Goal: Task Accomplishment & Management: Use online tool/utility

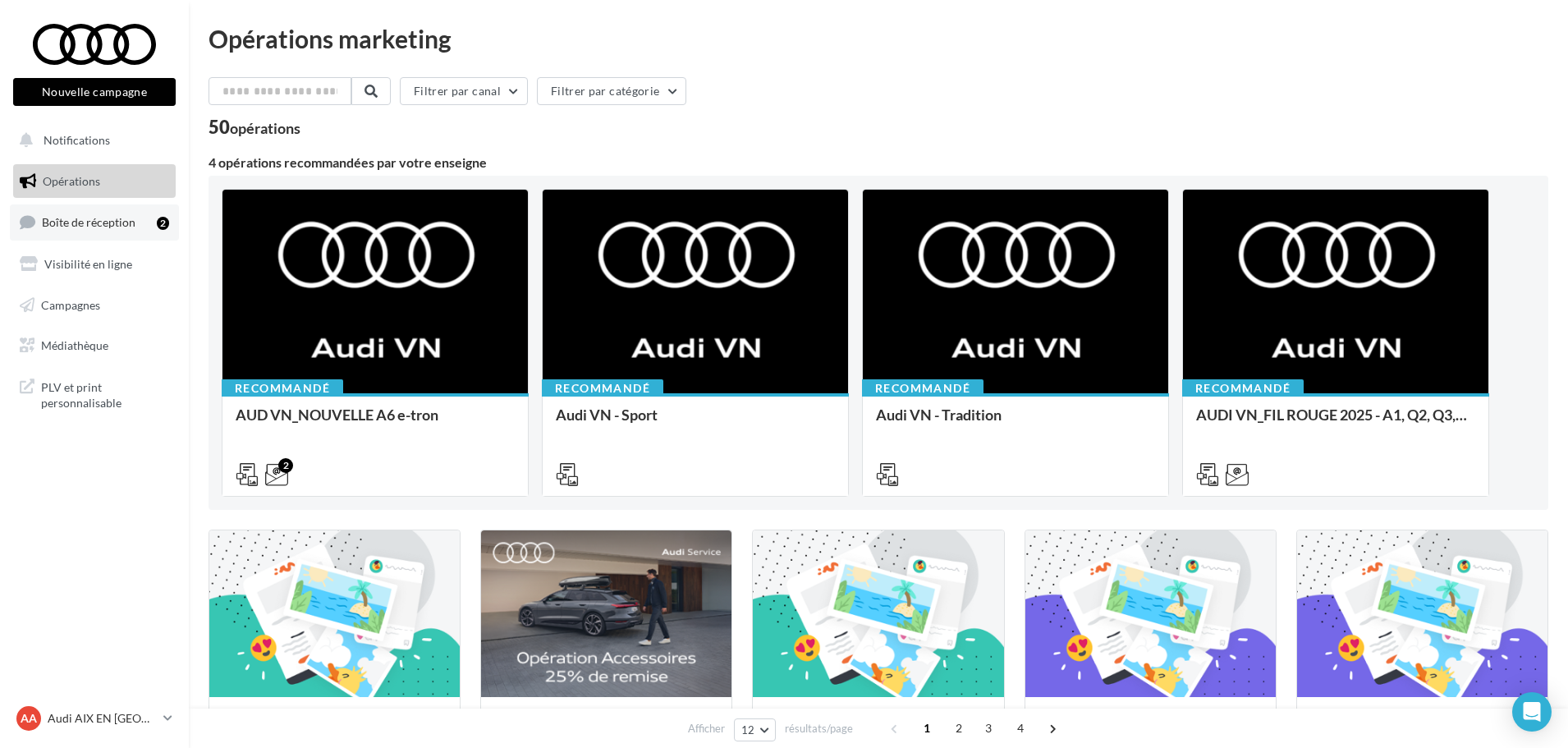
click at [108, 219] on span "Boîte de réception" at bounding box center [88, 222] width 94 height 14
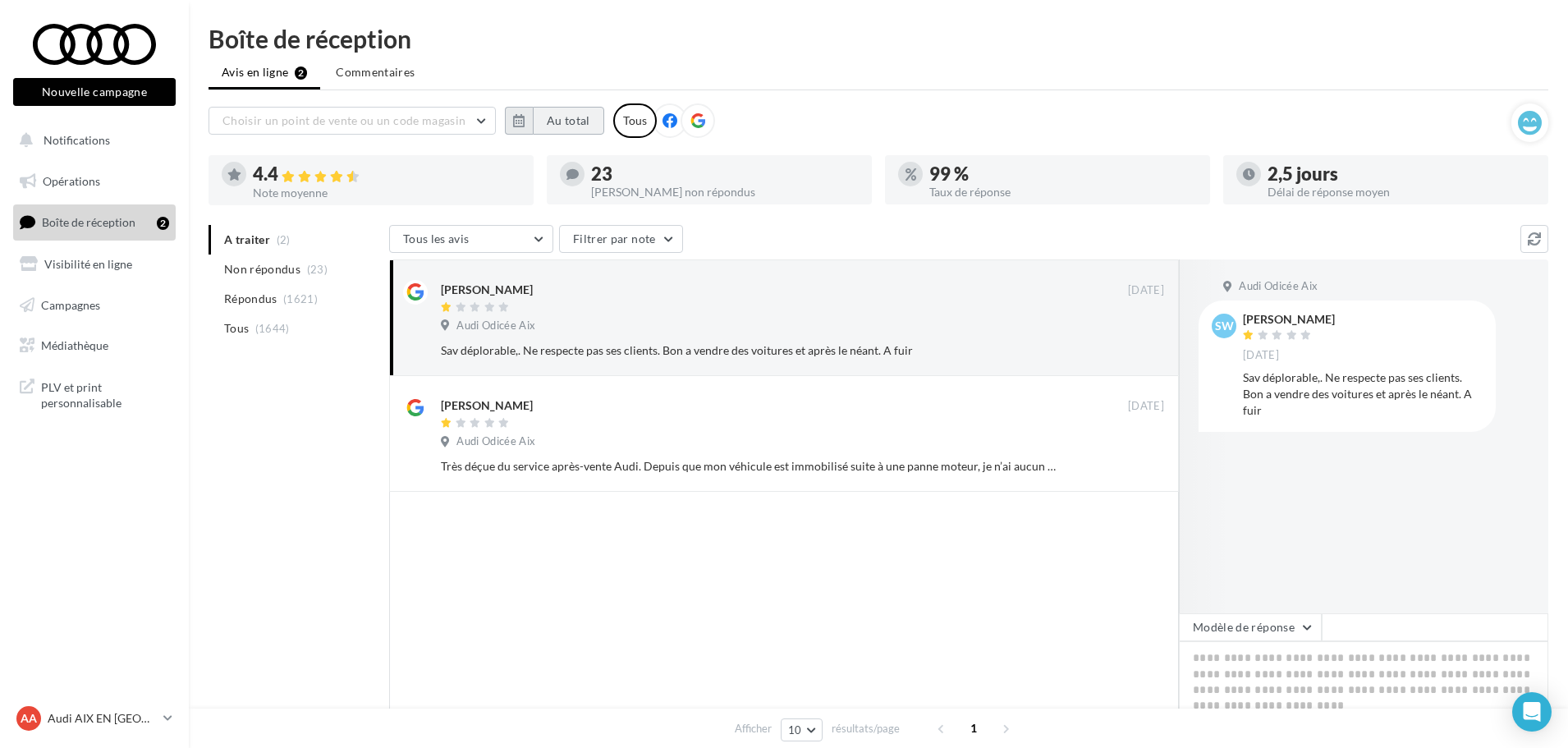
click at [573, 128] on button "Au total" at bounding box center [569, 121] width 72 height 28
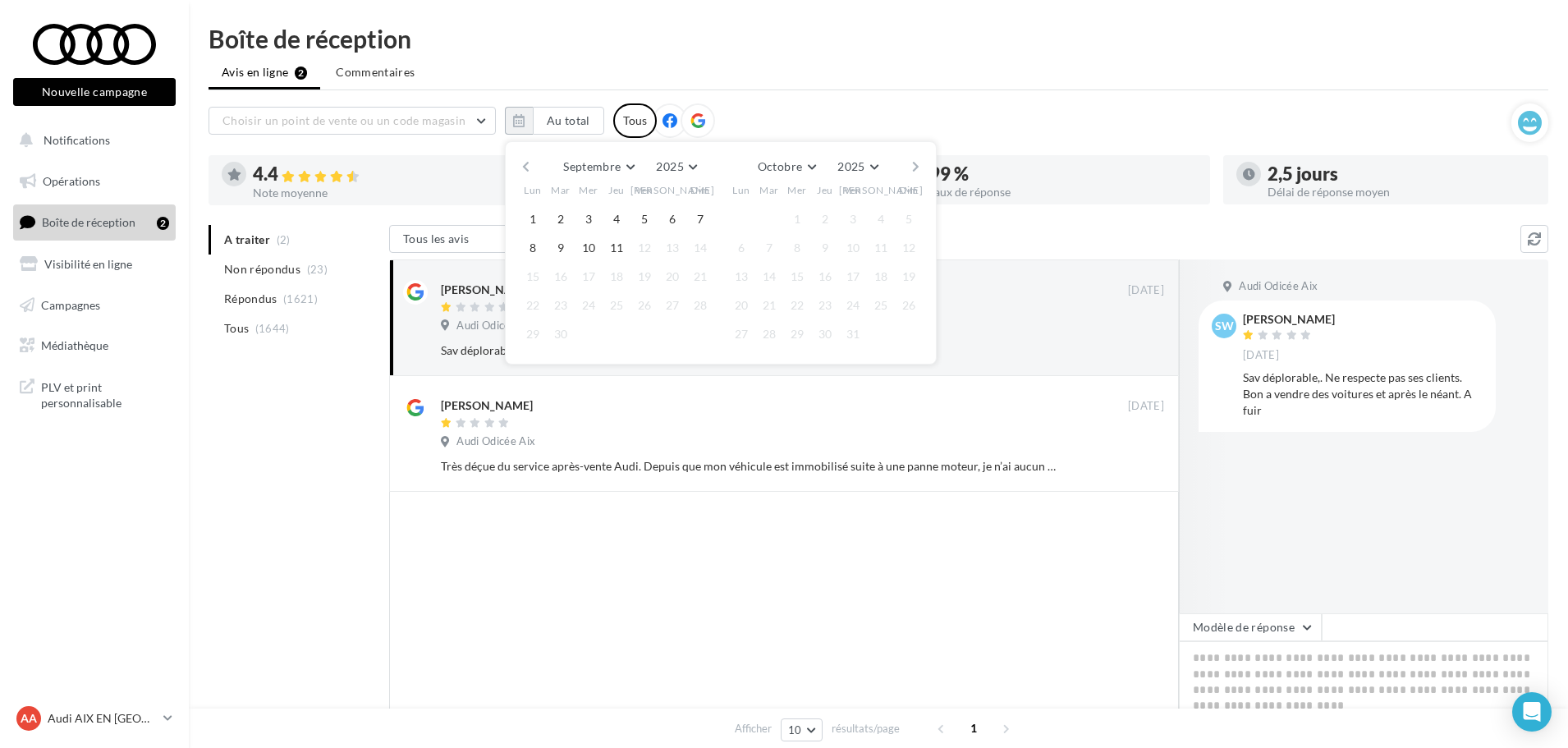
click at [528, 164] on button "button" at bounding box center [526, 167] width 14 height 23
click at [646, 220] on button "1" at bounding box center [645, 219] width 25 height 25
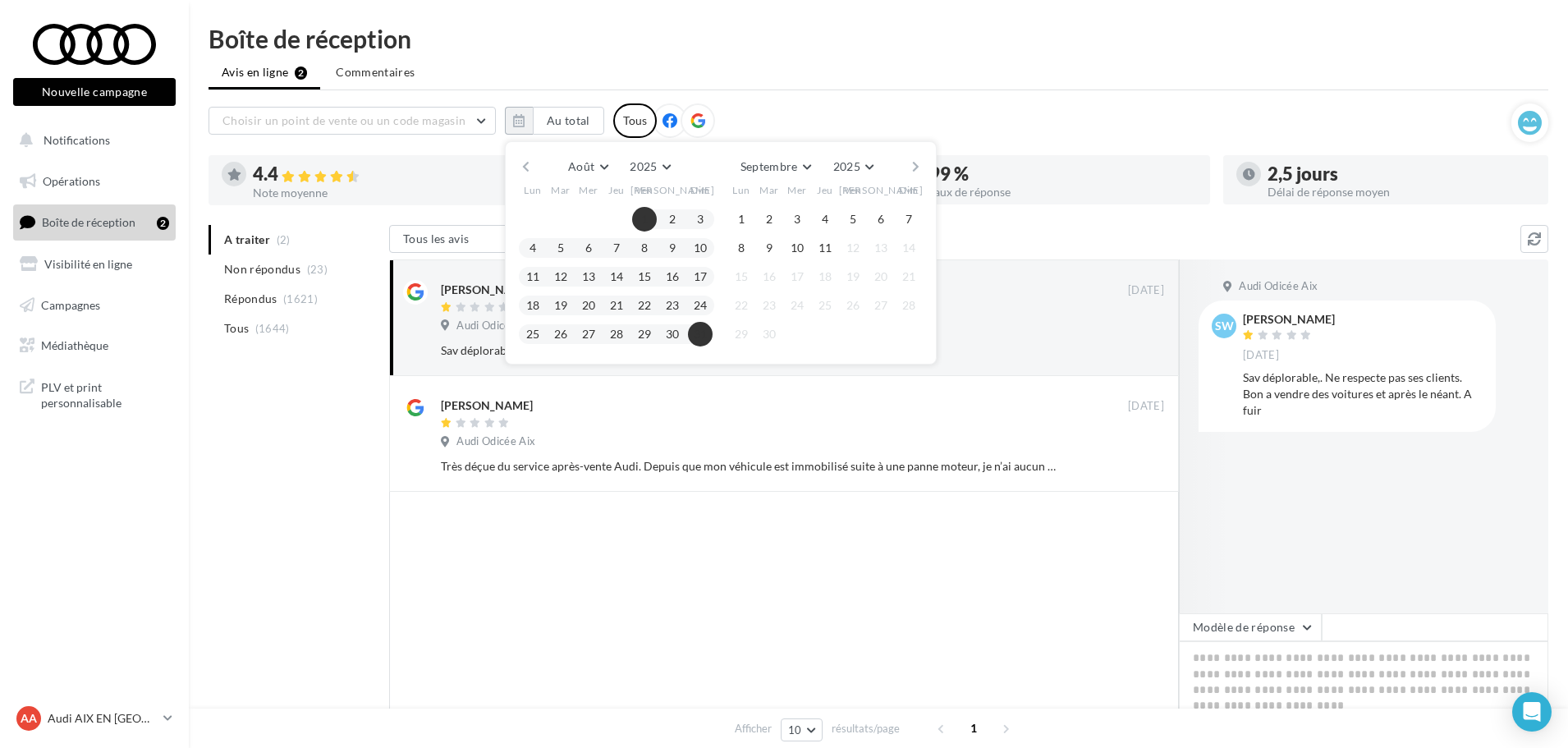
click at [700, 337] on button "31" at bounding box center [700, 334] width 25 height 25
